Goal: Information Seeking & Learning: Find specific fact

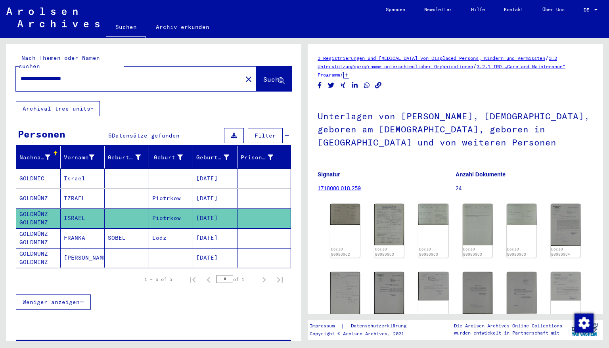
drag, startPoint x: 95, startPoint y: 70, endPoint x: 13, endPoint y: 84, distance: 82.9
click at [13, 84] on div "**********" at bounding box center [153, 72] width 295 height 57
click at [32, 74] on input "**********" at bounding box center [129, 78] width 217 height 8
click at [263, 75] on span "Suche" at bounding box center [273, 79] width 20 height 8
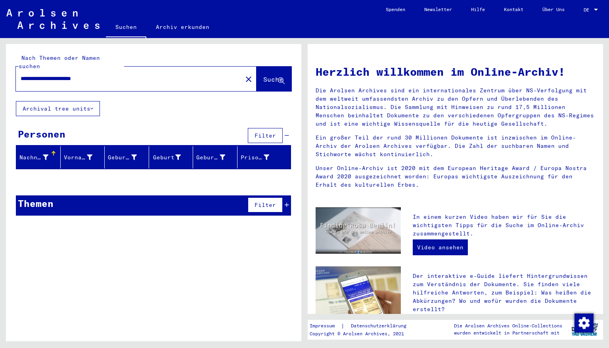
click at [263, 75] on span "Suche" at bounding box center [273, 79] width 20 height 8
click at [79, 74] on input "**********" at bounding box center [127, 78] width 212 height 8
click at [256, 70] on button "Suche" at bounding box center [273, 79] width 35 height 25
drag, startPoint x: 109, startPoint y: 71, endPoint x: 0, endPoint y: 82, distance: 109.1
click at [0, 82] on div "**********" at bounding box center [152, 189] width 304 height 303
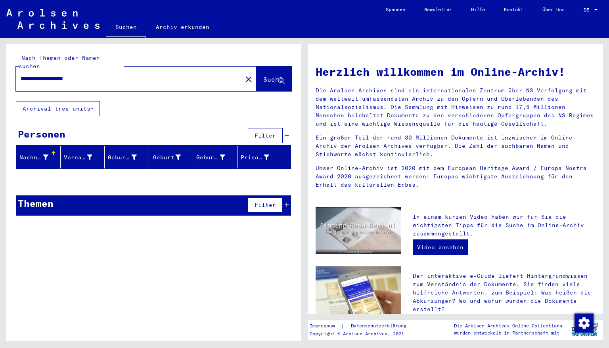
click at [263, 75] on span "Suche" at bounding box center [273, 79] width 20 height 8
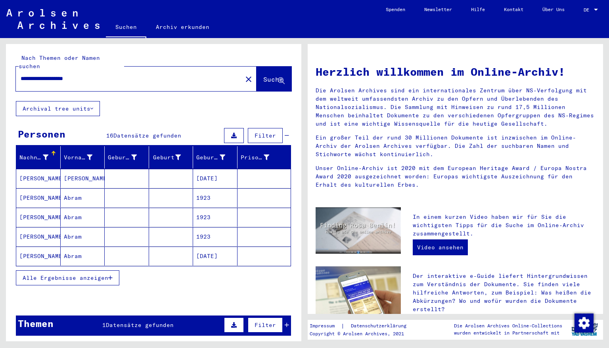
click at [204, 170] on mat-cell "[DATE]" at bounding box center [215, 178] width 44 height 19
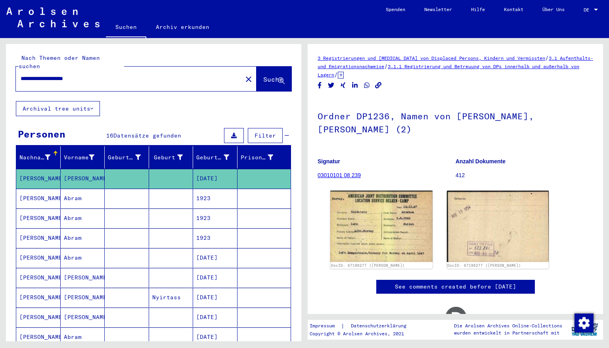
click at [211, 190] on mat-cell "1923" at bounding box center [215, 198] width 44 height 19
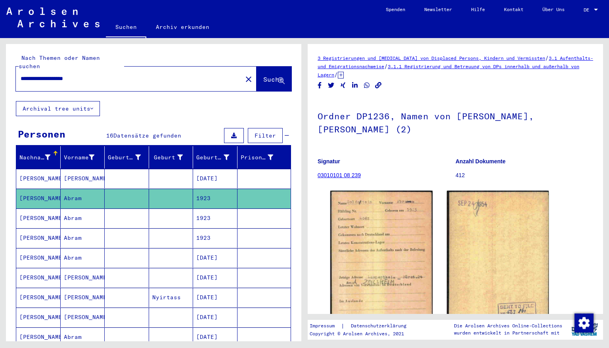
click at [211, 215] on mat-cell "1923" at bounding box center [215, 217] width 44 height 19
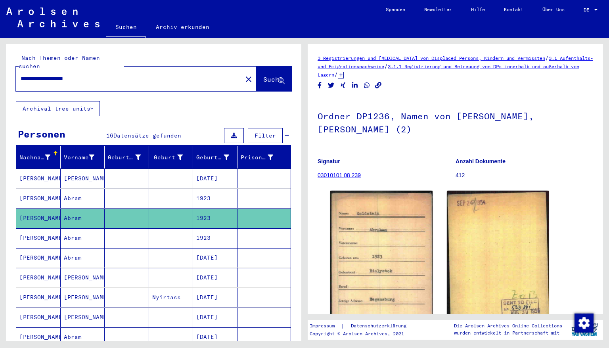
click at [208, 232] on mat-cell "1923" at bounding box center [215, 237] width 44 height 19
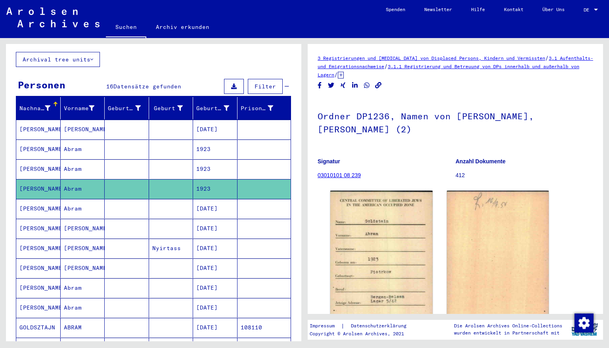
scroll to position [63, 0]
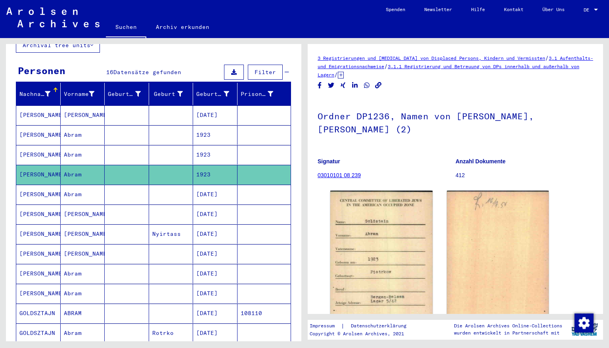
click at [206, 264] on mat-cell "[DATE]" at bounding box center [215, 273] width 44 height 19
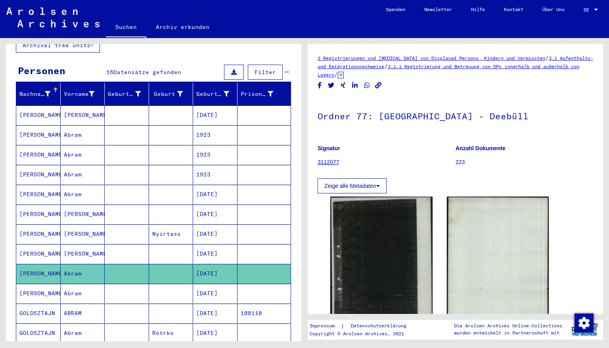
click at [209, 284] on mat-cell "[DATE]" at bounding box center [215, 293] width 44 height 19
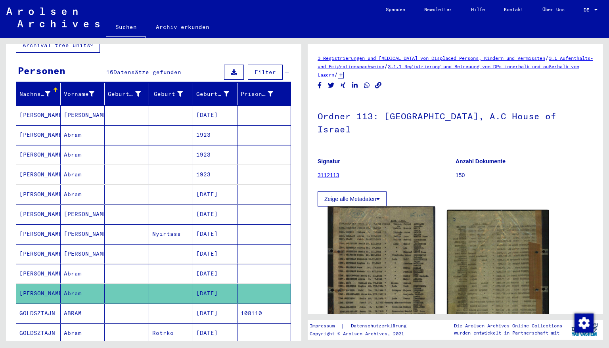
click at [374, 260] on img at bounding box center [381, 273] width 107 height 135
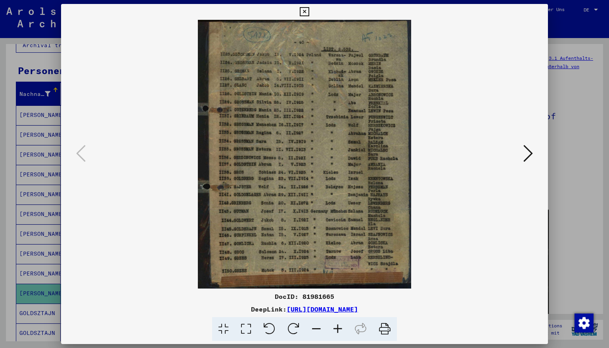
click at [336, 330] on icon at bounding box center [337, 329] width 21 height 24
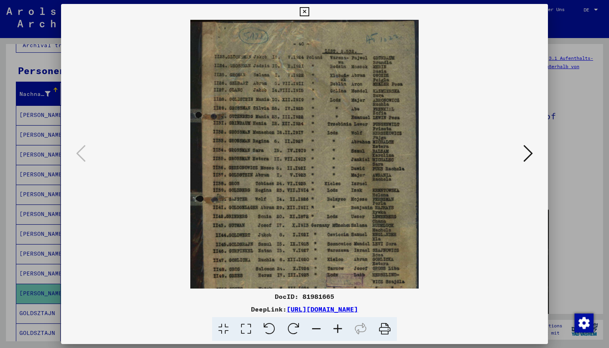
click at [336, 330] on icon at bounding box center [337, 329] width 21 height 24
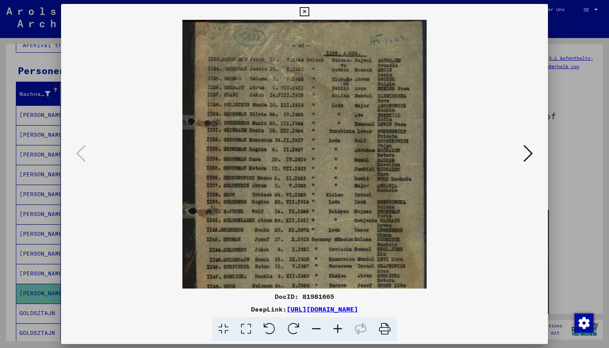
click at [336, 330] on icon at bounding box center [337, 329] width 21 height 24
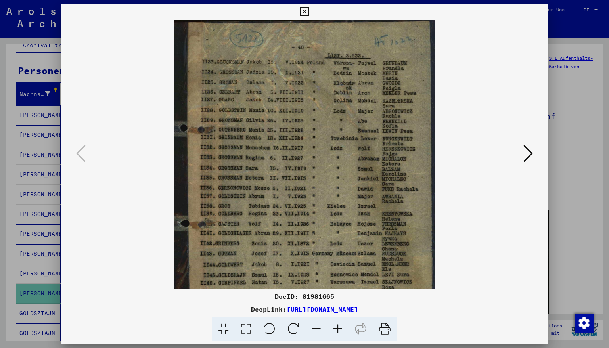
click at [336, 330] on icon at bounding box center [337, 329] width 21 height 24
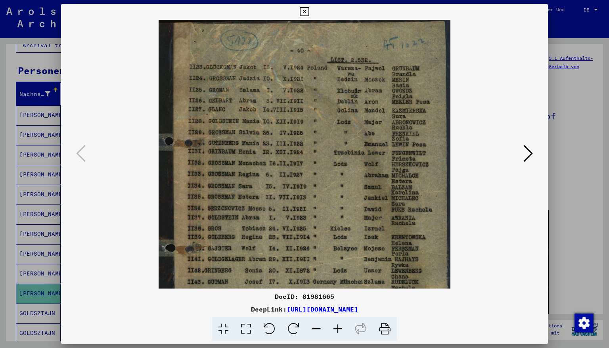
click at [336, 330] on icon at bounding box center [337, 329] width 21 height 24
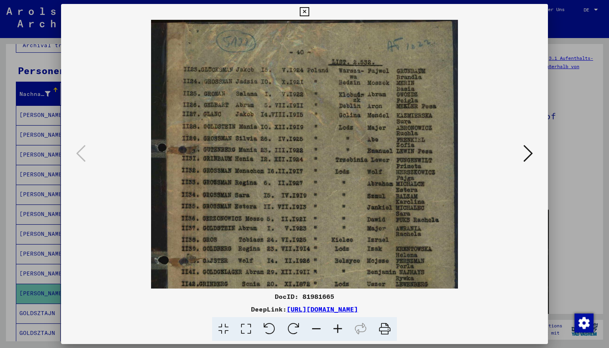
click at [336, 330] on icon at bounding box center [337, 329] width 21 height 24
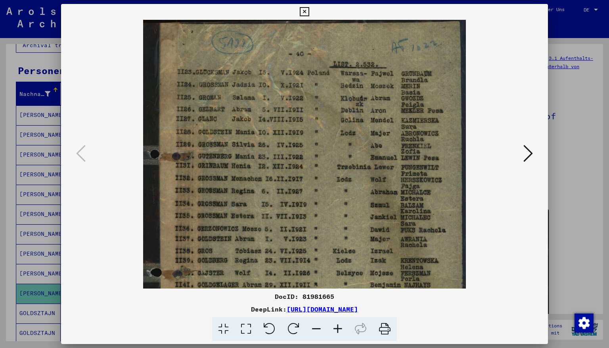
click at [336, 330] on icon at bounding box center [337, 329] width 21 height 24
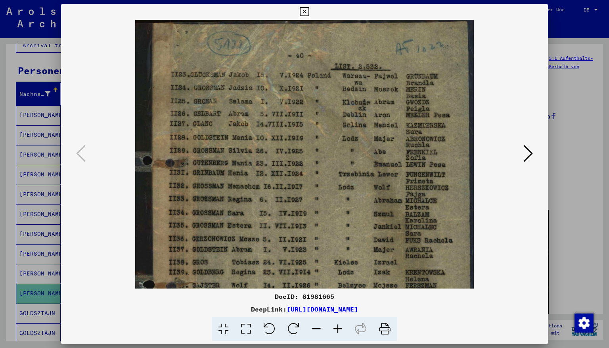
click at [336, 330] on icon at bounding box center [337, 329] width 21 height 24
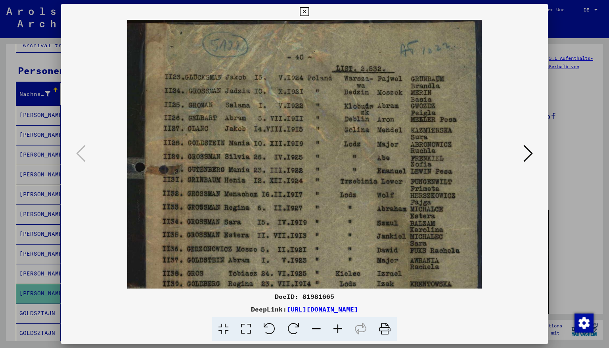
click at [336, 330] on icon at bounding box center [337, 329] width 21 height 24
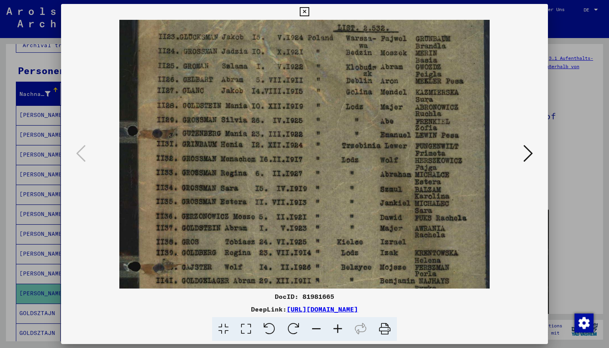
scroll to position [62, 0]
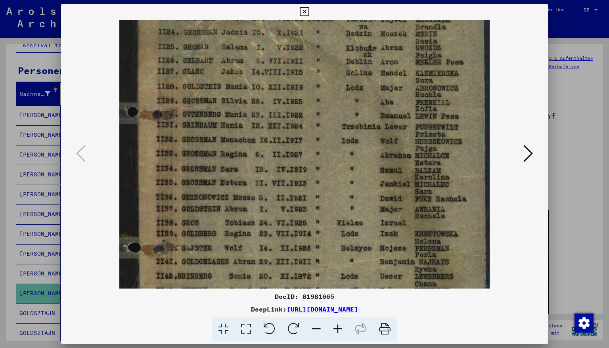
drag, startPoint x: 260, startPoint y: 240, endPoint x: 260, endPoint y: 176, distance: 63.8
click at [260, 176] on img at bounding box center [304, 191] width 370 height 467
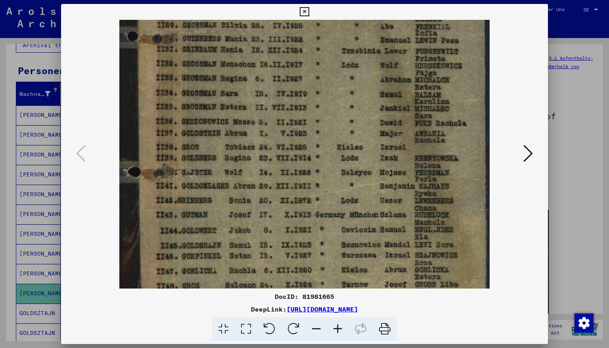
scroll to position [138, 0]
drag, startPoint x: 305, startPoint y: 199, endPoint x: 302, endPoint y: 121, distance: 78.1
click at [302, 121] on img at bounding box center [304, 115] width 370 height 467
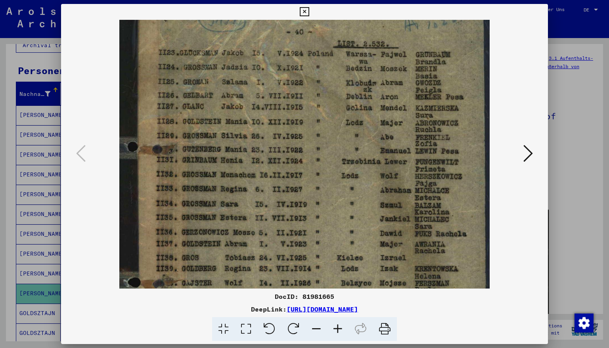
scroll to position [26, 0]
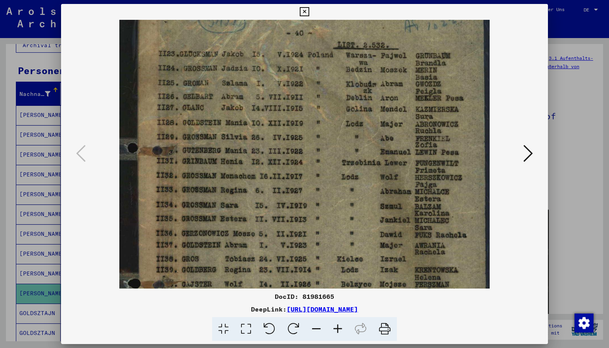
drag, startPoint x: 258, startPoint y: 209, endPoint x: 271, endPoint y: 304, distance: 95.9
click at [271, 304] on div "DocID: 81981665 DeepLink: [URL][DOMAIN_NAME]" at bounding box center [304, 172] width 487 height 337
click at [309, 10] on icon at bounding box center [304, 12] width 9 height 10
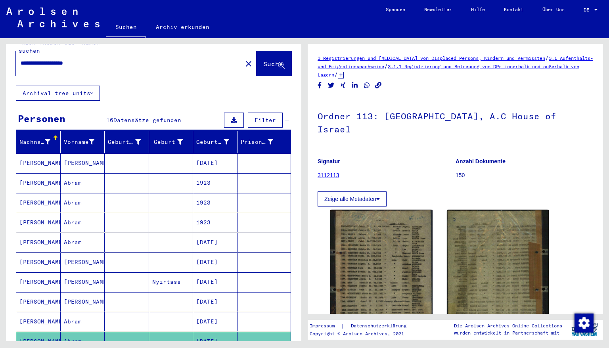
scroll to position [0, 0]
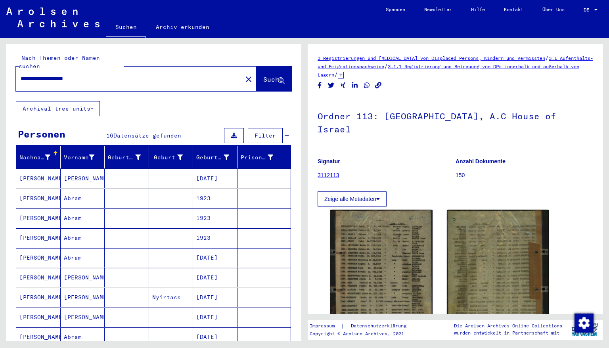
drag, startPoint x: 95, startPoint y: 70, endPoint x: 0, endPoint y: 71, distance: 95.1
click at [0, 71] on div "**********" at bounding box center [152, 189] width 304 height 303
click at [263, 75] on span "Suche" at bounding box center [273, 79] width 20 height 8
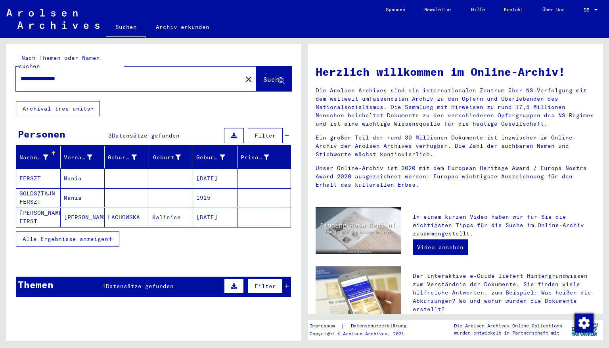
click at [210, 169] on mat-cell "[DATE]" at bounding box center [215, 178] width 44 height 19
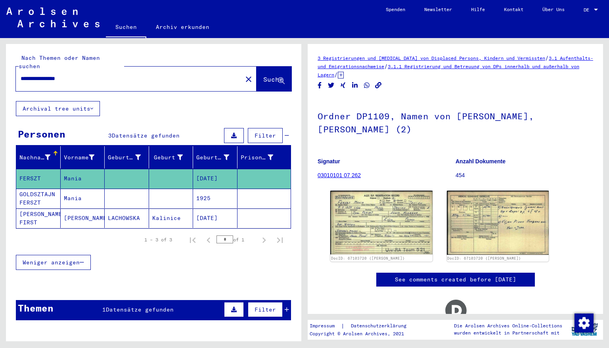
click at [204, 189] on mat-cell "1925" at bounding box center [215, 198] width 44 height 19
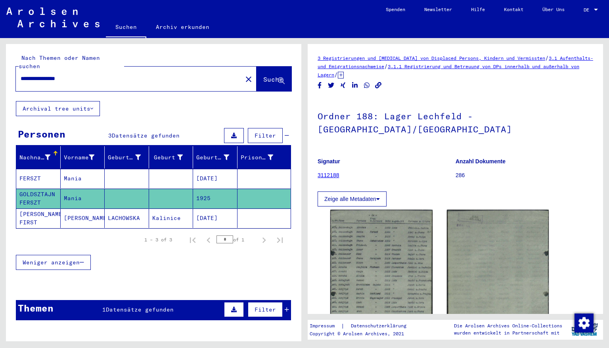
drag, startPoint x: 80, startPoint y: 69, endPoint x: 0, endPoint y: 74, distance: 80.6
click at [0, 74] on div "**********" at bounding box center [152, 189] width 304 height 303
type input "**********"
click at [263, 75] on span "Suche" at bounding box center [273, 79] width 20 height 8
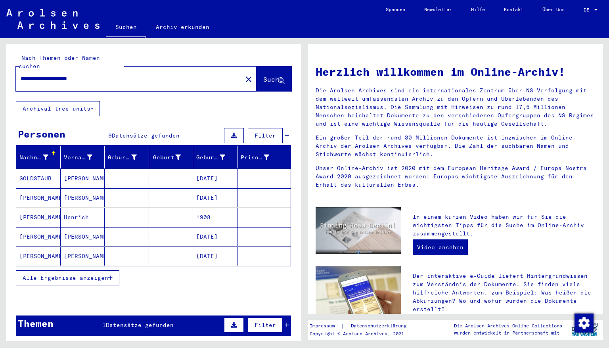
click at [206, 188] on mat-cell "[DATE]" at bounding box center [215, 197] width 44 height 19
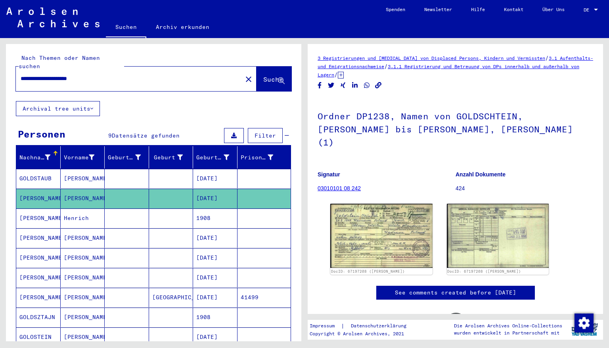
click at [206, 249] on mat-cell "[DATE]" at bounding box center [215, 257] width 44 height 19
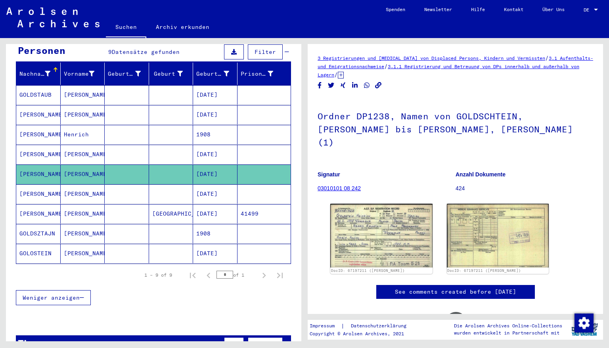
scroll to position [95, 0]
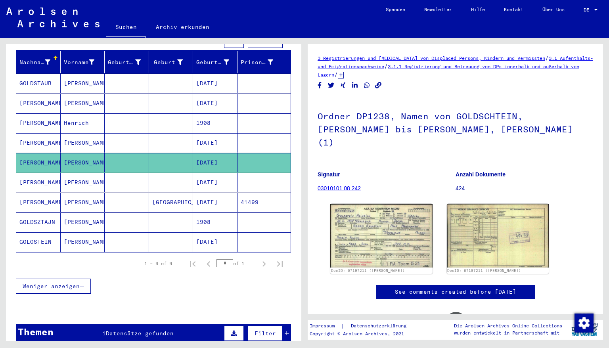
click at [201, 134] on mat-cell "[DATE]" at bounding box center [215, 142] width 44 height 19
